Goal: Transaction & Acquisition: Download file/media

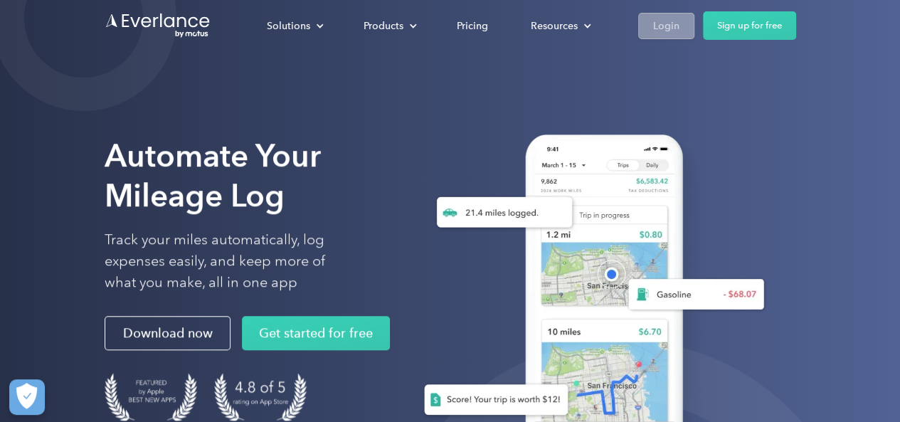
click at [660, 31] on div "Login" at bounding box center [666, 26] width 26 height 18
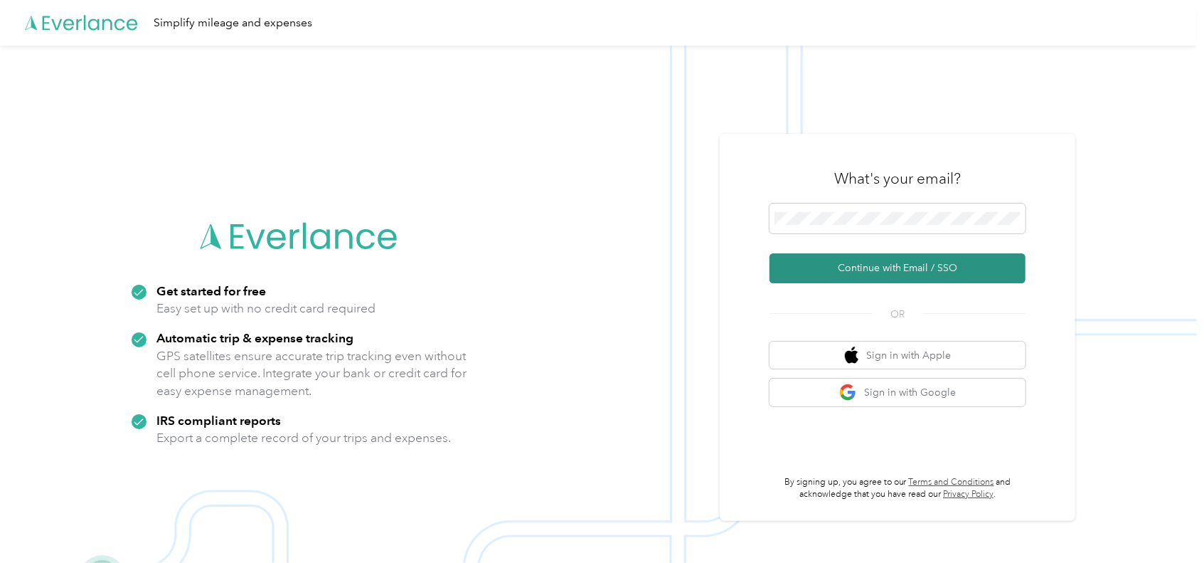
click at [917, 268] on button "Continue with Email / SSO" at bounding box center [898, 268] width 256 height 30
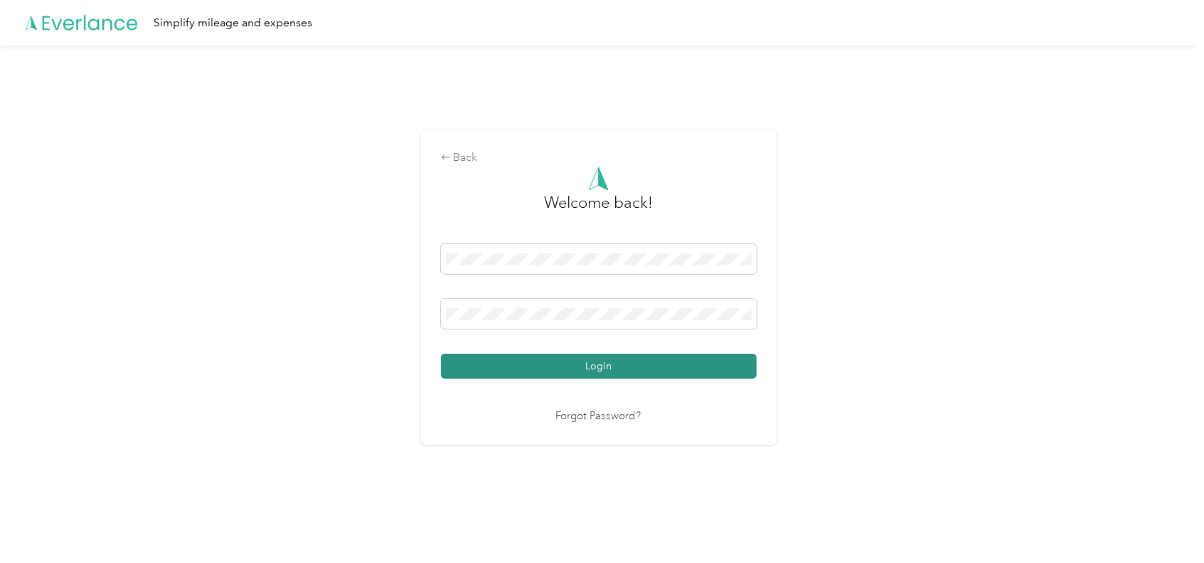
click at [615, 361] on button "Login" at bounding box center [599, 366] width 316 height 25
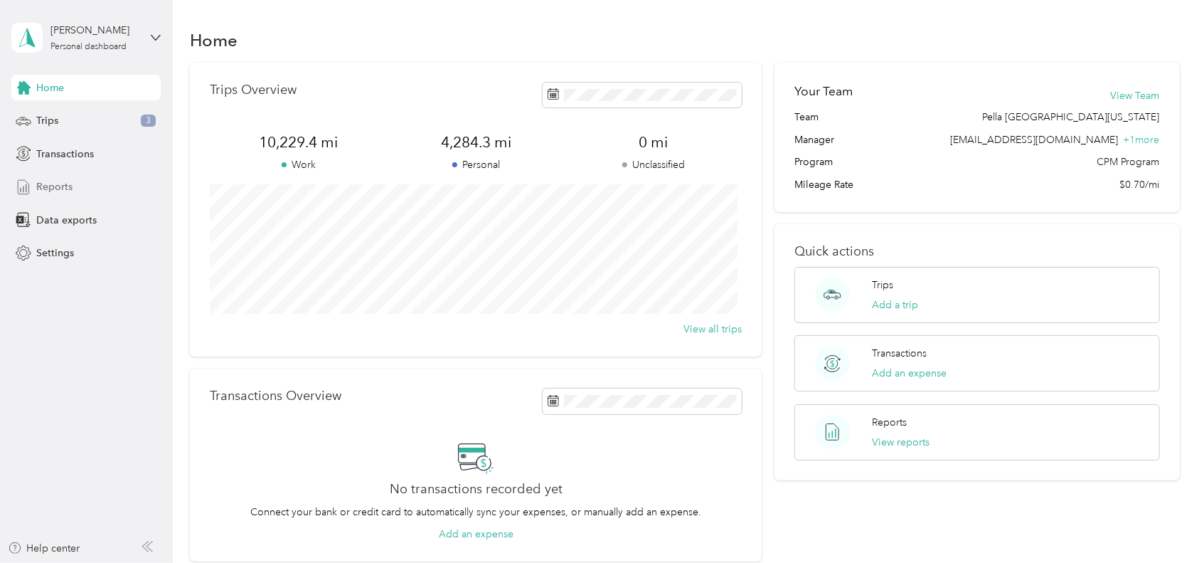
click at [53, 179] on div "Reports" at bounding box center [85, 187] width 149 height 26
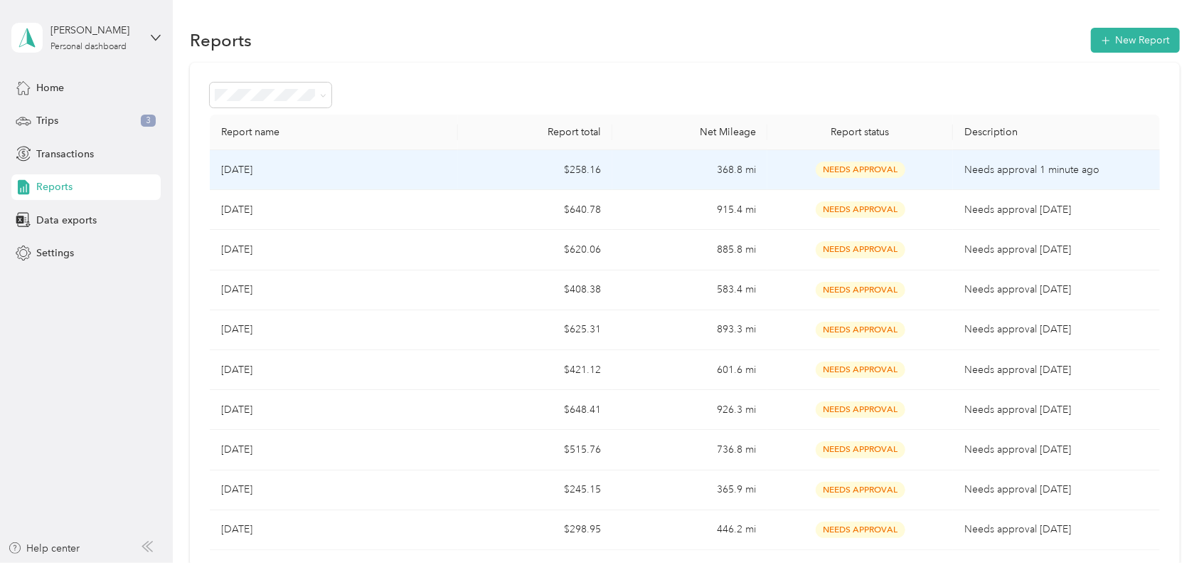
click at [682, 162] on td "368.8 mi" at bounding box center [690, 170] width 155 height 40
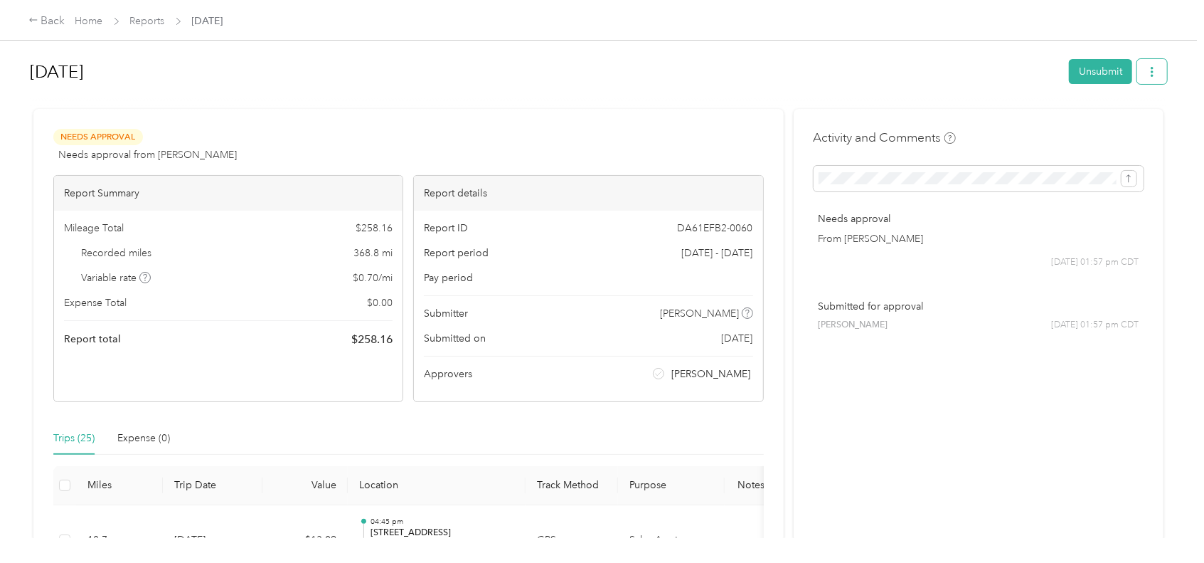
click at [1148, 74] on icon "button" at bounding box center [1153, 72] width 10 height 10
click at [1104, 124] on span "Download" at bounding box center [1104, 123] width 47 height 15
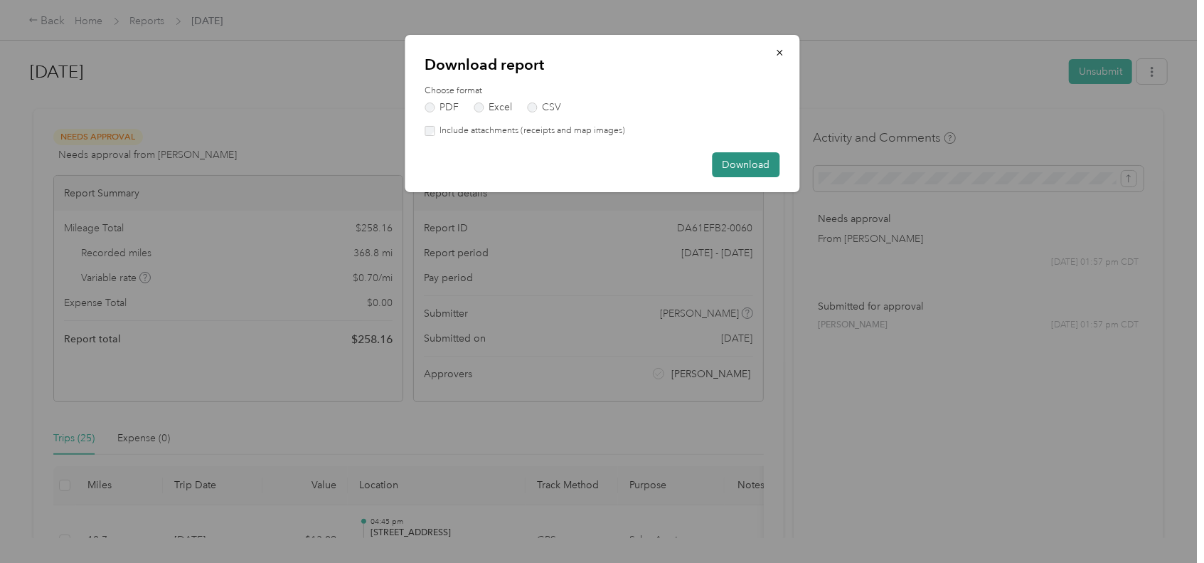
click at [738, 167] on button "Download" at bounding box center [746, 164] width 68 height 25
